Goal: Information Seeking & Learning: Learn about a topic

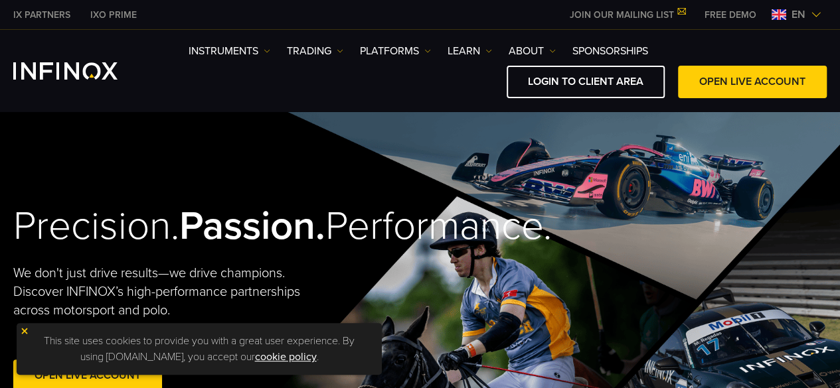
click at [618, 78] on link "LOGIN TO CLIENT AREA" at bounding box center [586, 82] width 158 height 33
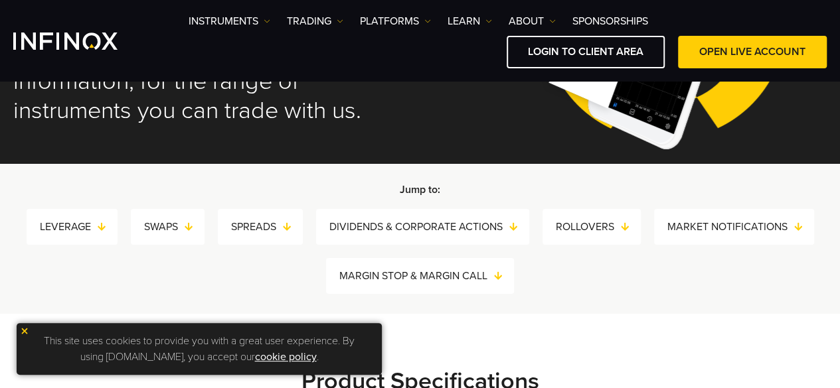
click at [22, 329] on img at bounding box center [24, 331] width 9 height 9
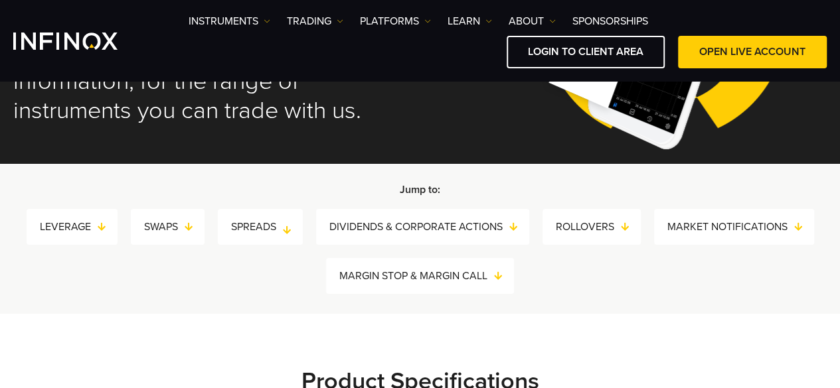
click at [248, 225] on link "SPREADS" at bounding box center [267, 227] width 72 height 19
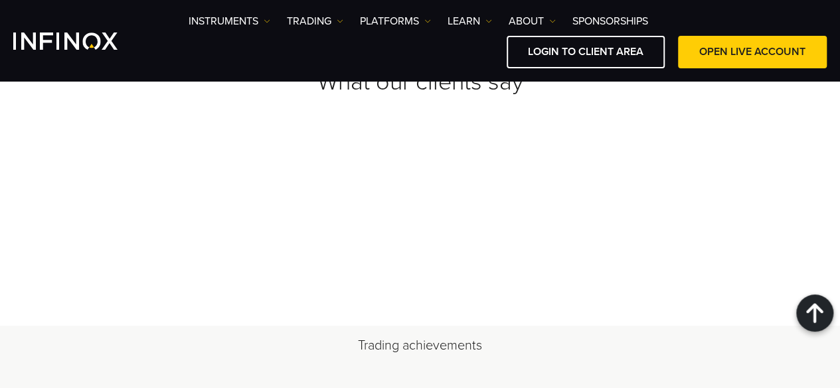
scroll to position [3786, 0]
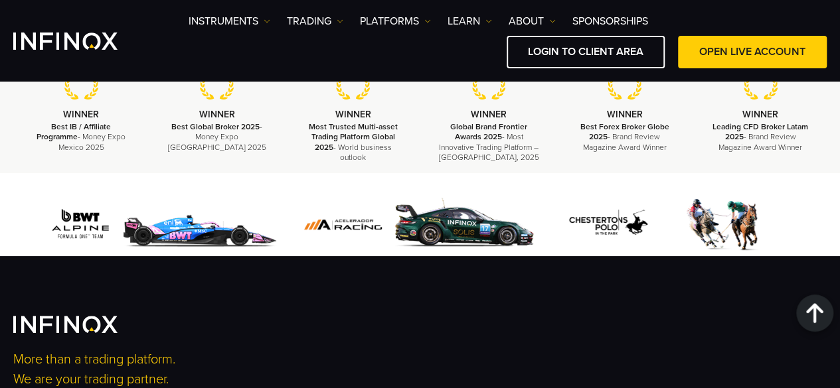
scroll to position [2000, 0]
